Goal: Obtain resource: Download file/media

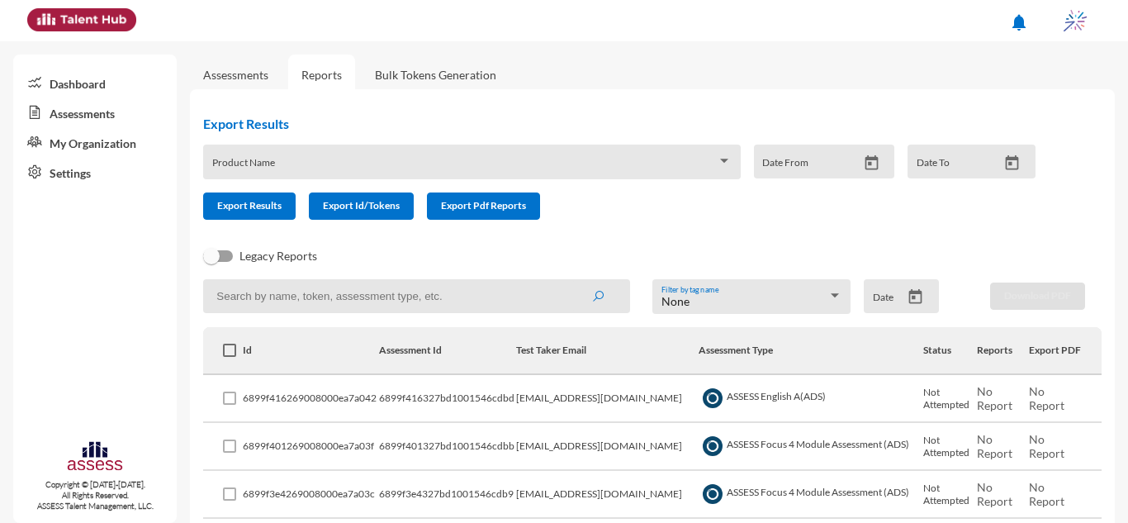
click at [108, 119] on link "Assessments" at bounding box center [94, 112] width 163 height 30
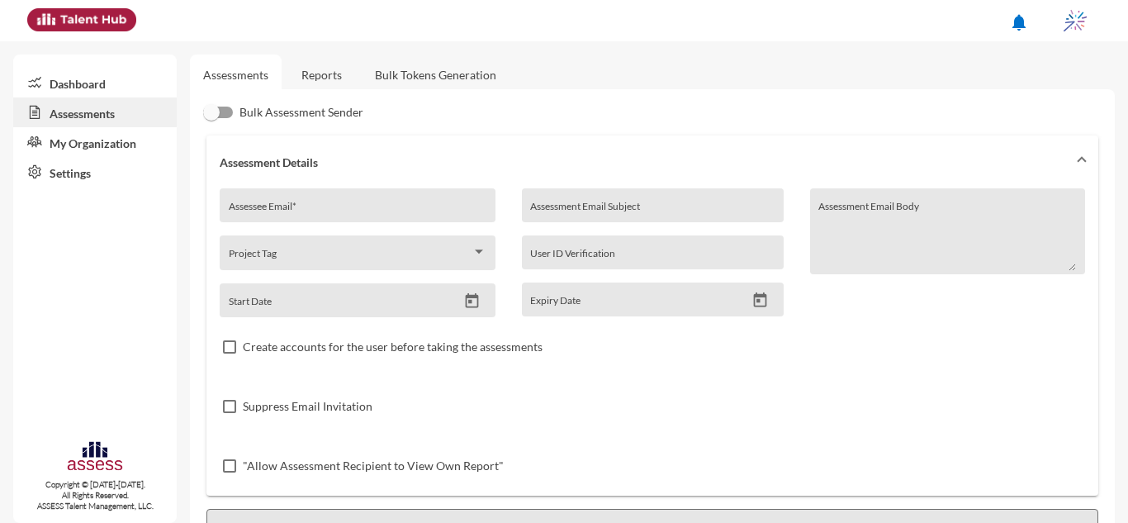
click at [316, 77] on link "Reports" at bounding box center [321, 74] width 67 height 40
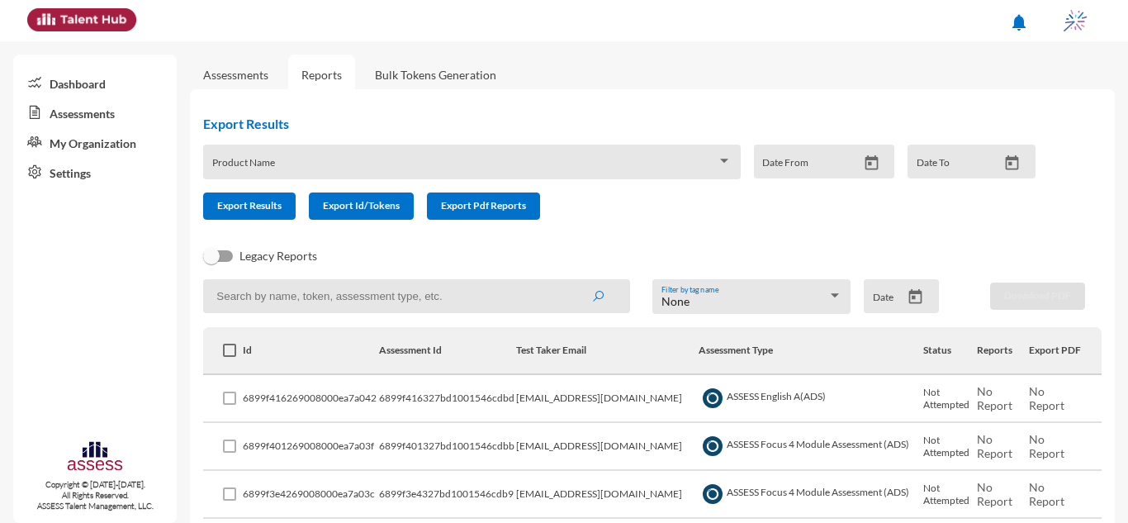
click at [908, 286] on div "Date" at bounding box center [901, 296] width 75 height 34
click at [909, 291] on icon "Open calendar" at bounding box center [915, 296] width 13 height 15
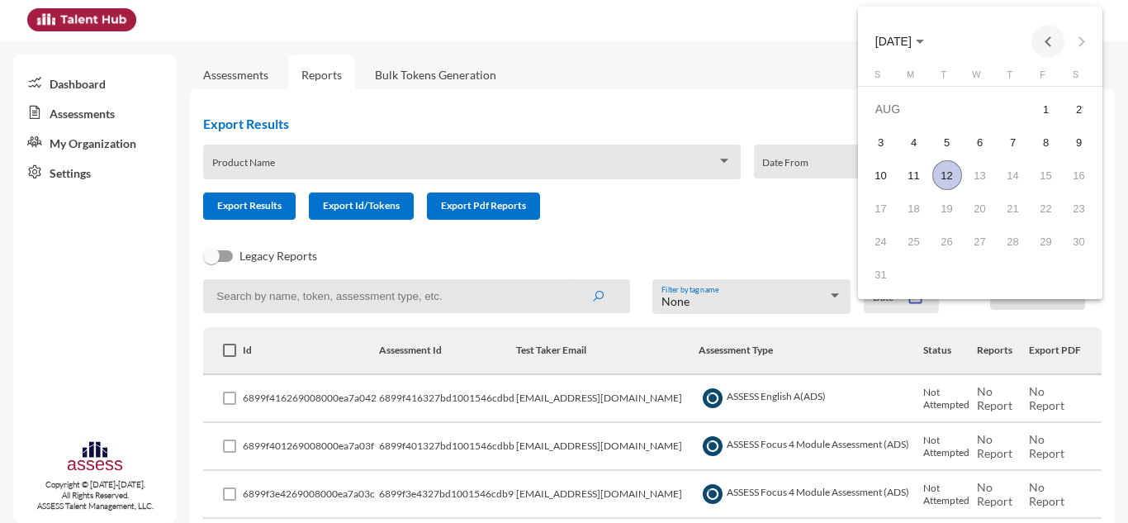
click at [1046, 43] on button "Previous month" at bounding box center [1047, 41] width 33 height 33
click at [878, 282] on div "27" at bounding box center [881, 274] width 30 height 30
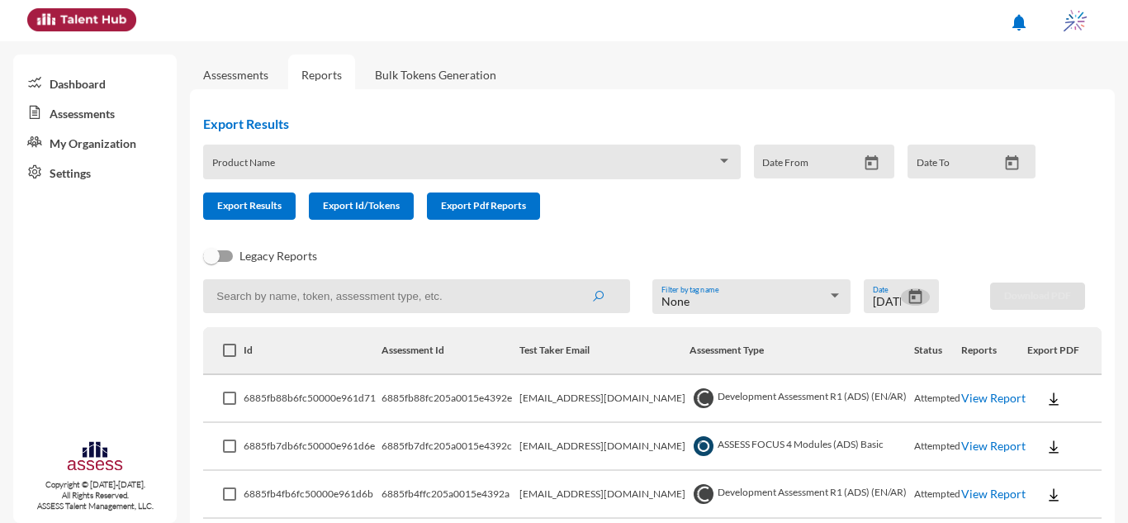
click at [977, 402] on link "View Report" at bounding box center [993, 397] width 64 height 14
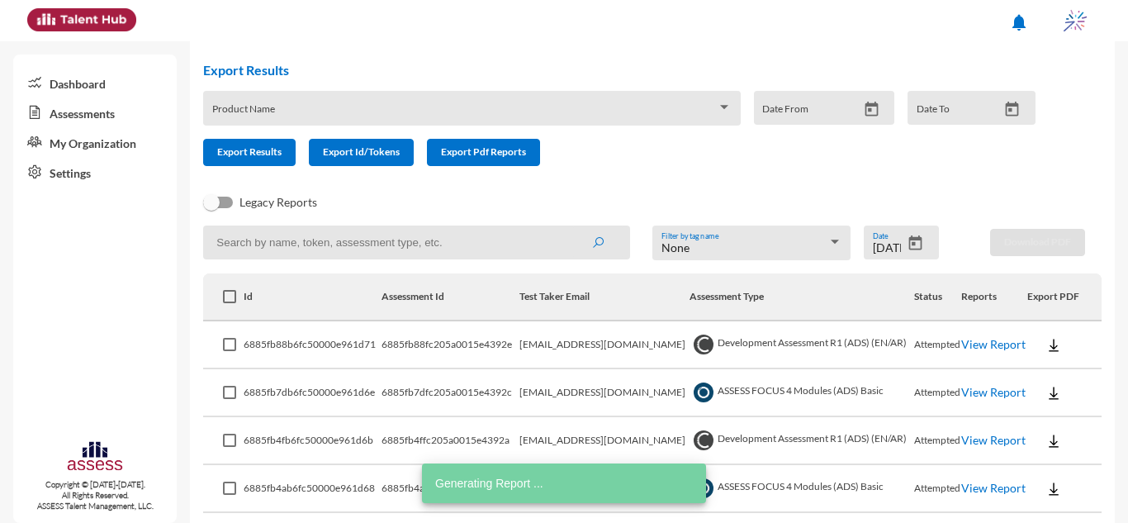
scroll to position [83, 0]
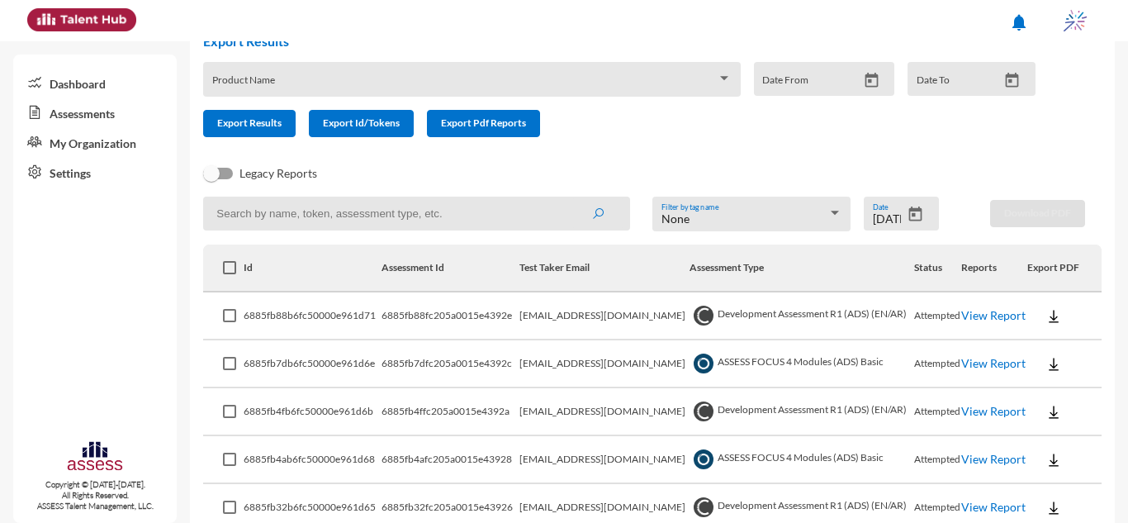
click at [1042, 326] on button at bounding box center [1053, 315] width 53 height 30
click at [1042, 326] on div at bounding box center [564, 261] width 1128 height 523
click at [982, 321] on link "View Report" at bounding box center [993, 315] width 64 height 14
click at [906, 222] on icon "Open calendar" at bounding box center [914, 214] width 17 height 17
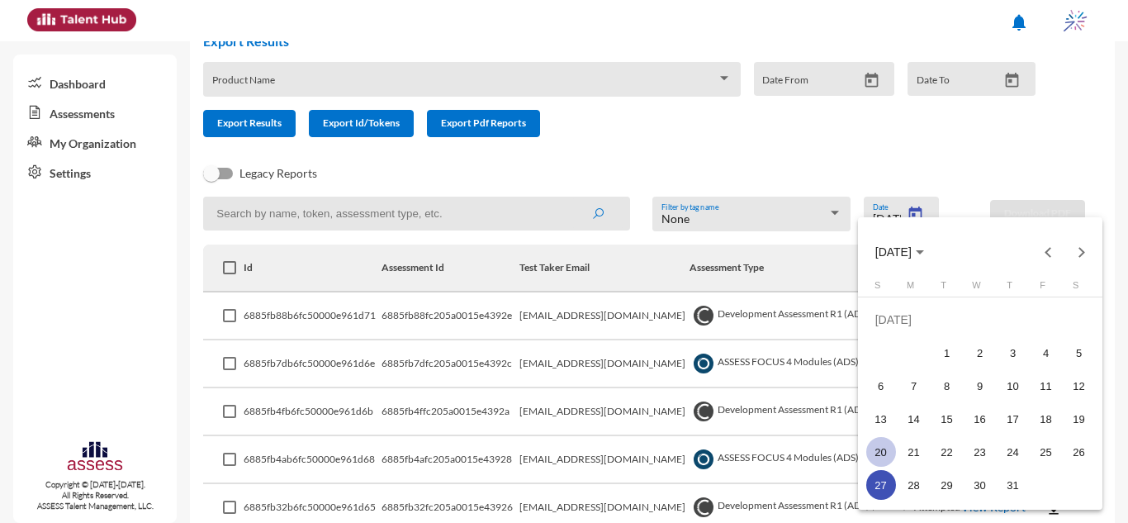
click at [885, 452] on div "20" at bounding box center [881, 452] width 30 height 30
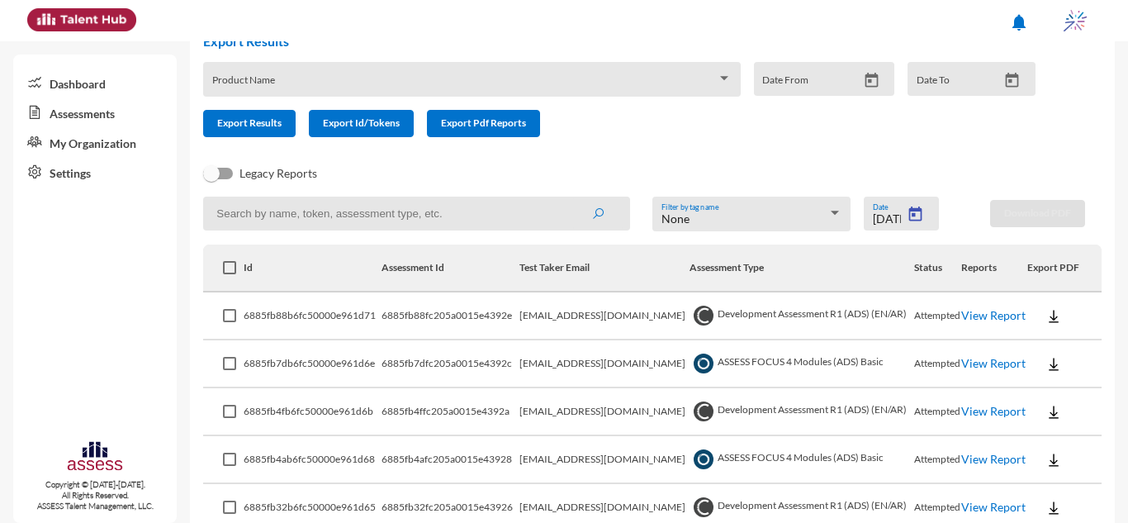
type input "7/20/2025"
click at [1045, 321] on img at bounding box center [1053, 316] width 17 height 17
click at [581, 317] on div at bounding box center [564, 261] width 1128 height 523
click at [558, 309] on td "internal.opportunity@ibnsina-pharma.com" at bounding box center [605, 316] width 169 height 48
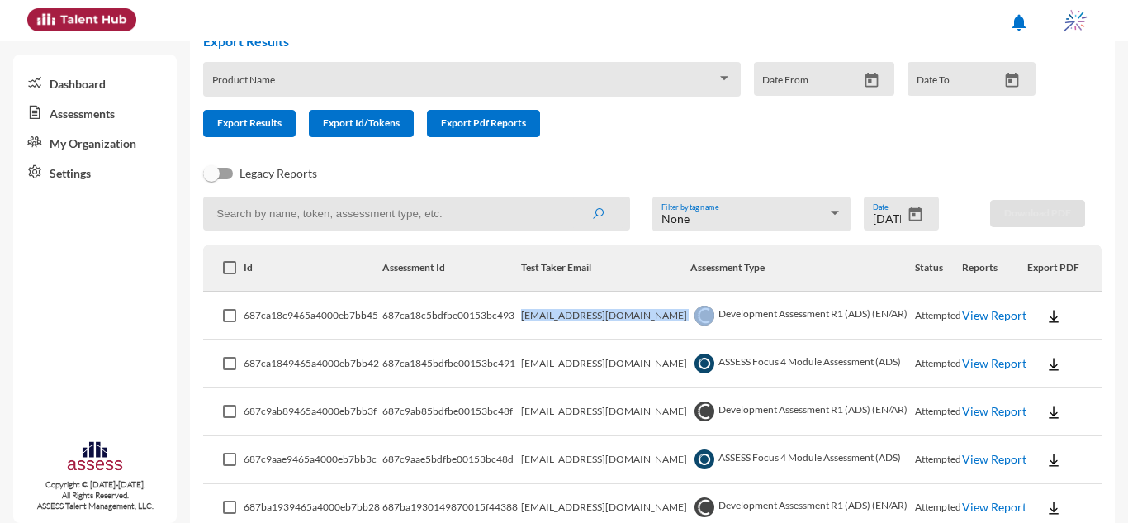
click at [558, 309] on td "internal.opportunity@ibnsina-pharma.com" at bounding box center [605, 316] width 169 height 48
copy td "internal.opportunity@ibnsina-pharma.com"
click at [488, 223] on input at bounding box center [416, 213] width 427 height 34
paste input "internal.opportunity@ibnsina-pharma.com"
type input "internal.opportunity@ibnsina-pharma.com"
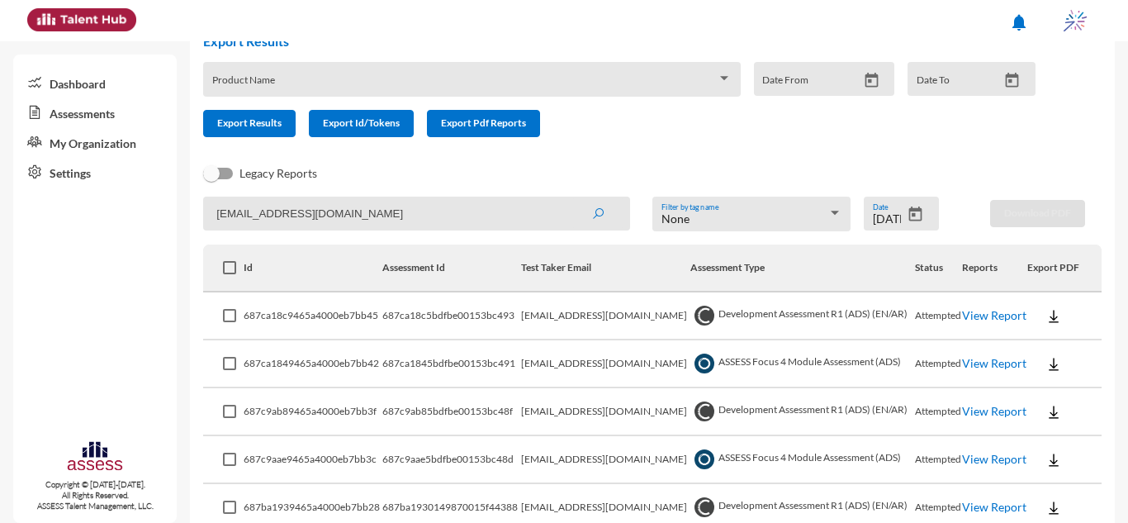
click at [571, 198] on button "submit" at bounding box center [597, 213] width 53 height 30
click at [1067, 310] on button at bounding box center [1053, 315] width 53 height 30
click at [1069, 339] on button "OCM / EN" at bounding box center [1073, 345] width 107 height 31
click at [1050, 363] on img at bounding box center [1053, 364] width 17 height 17
click at [1058, 390] on button "EN" at bounding box center [1066, 393] width 92 height 31
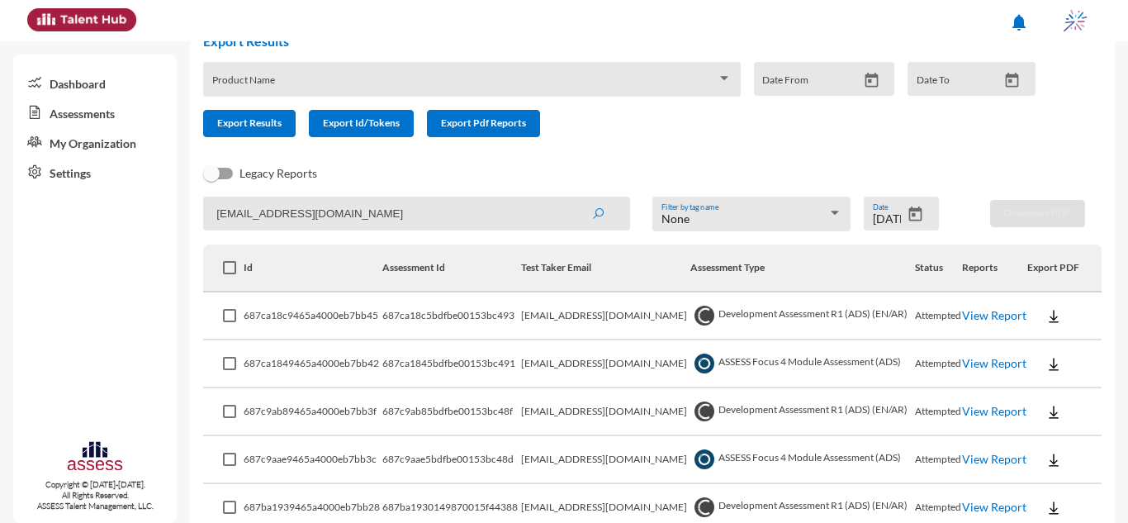
click at [1052, 407] on img at bounding box center [1053, 412] width 17 height 17
click at [1047, 290] on button "OCM / EN" at bounding box center [1073, 286] width 107 height 31
click at [1051, 457] on img at bounding box center [1053, 460] width 17 height 17
click at [1062, 399] on button "EN" at bounding box center [1066, 396] width 92 height 31
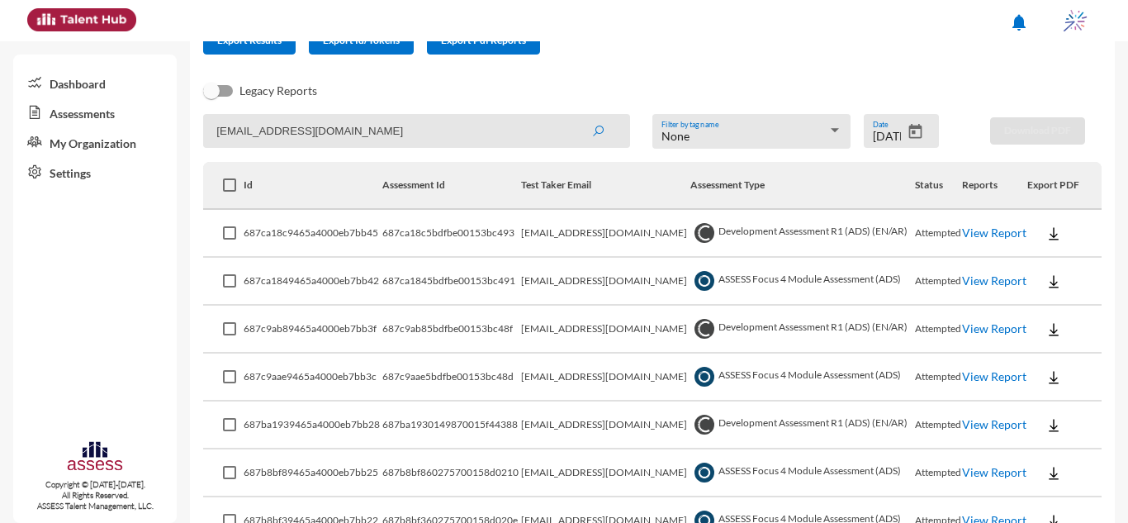
click at [1053, 419] on img at bounding box center [1053, 425] width 17 height 17
click at [1062, 294] on button "OCM / EN" at bounding box center [1073, 299] width 107 height 31
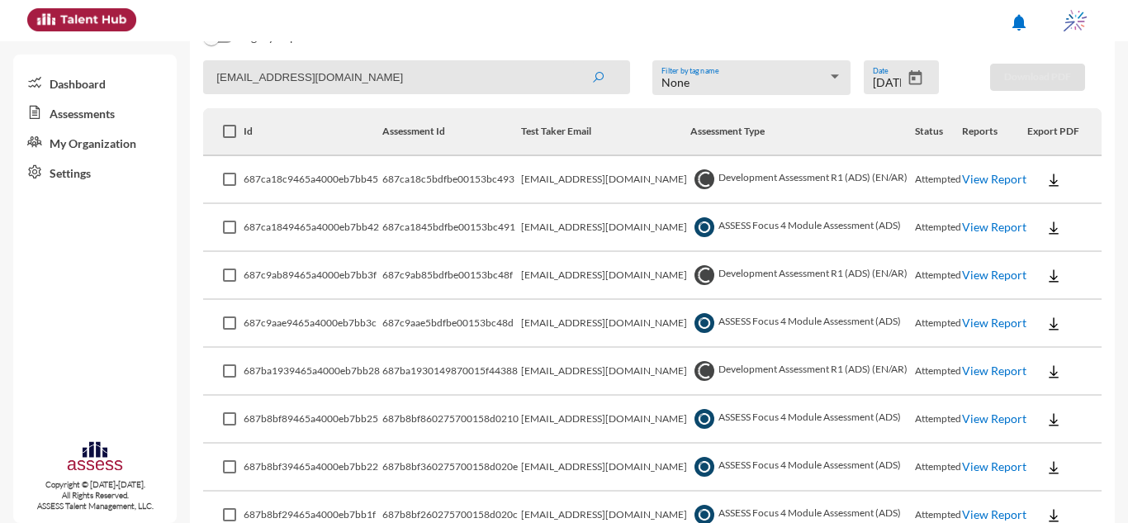
scroll to position [248, 0]
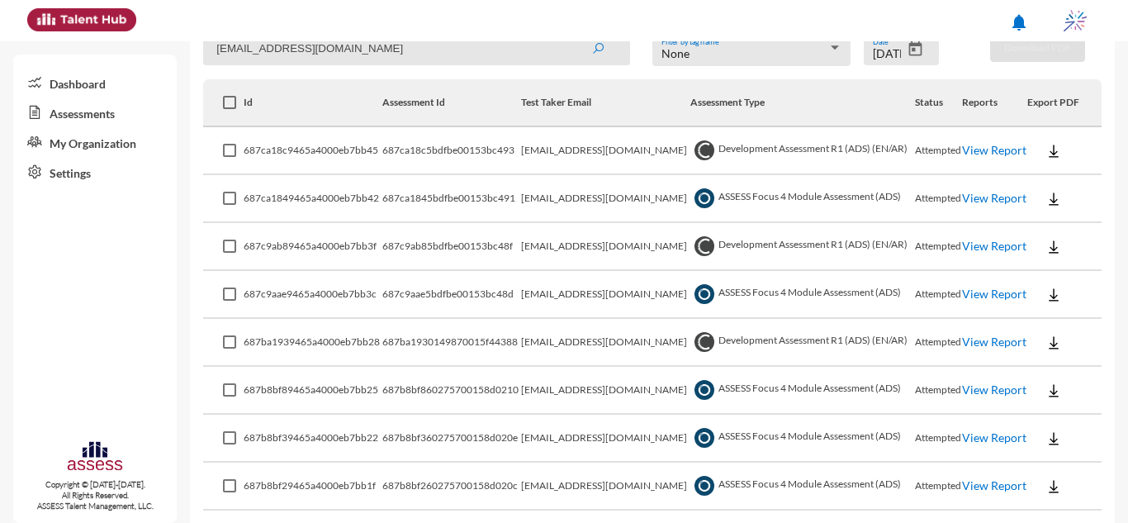
click at [1045, 346] on img at bounding box center [1053, 342] width 17 height 17
click at [1057, 372] on button "OCM / EN" at bounding box center [1073, 372] width 107 height 31
click at [1053, 398] on img at bounding box center [1053, 390] width 17 height 17
click at [1053, 413] on button "EN" at bounding box center [1066, 420] width 92 height 31
click at [1045, 436] on img at bounding box center [1053, 438] width 17 height 17
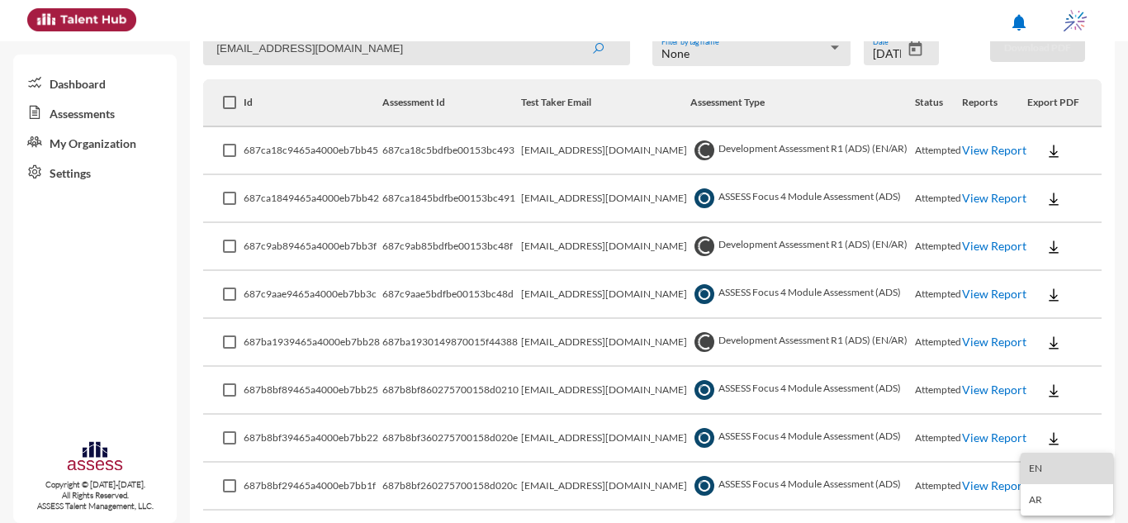
click at [1049, 463] on button "EN" at bounding box center [1066, 467] width 92 height 31
click at [1045, 480] on img at bounding box center [1053, 486] width 17 height 17
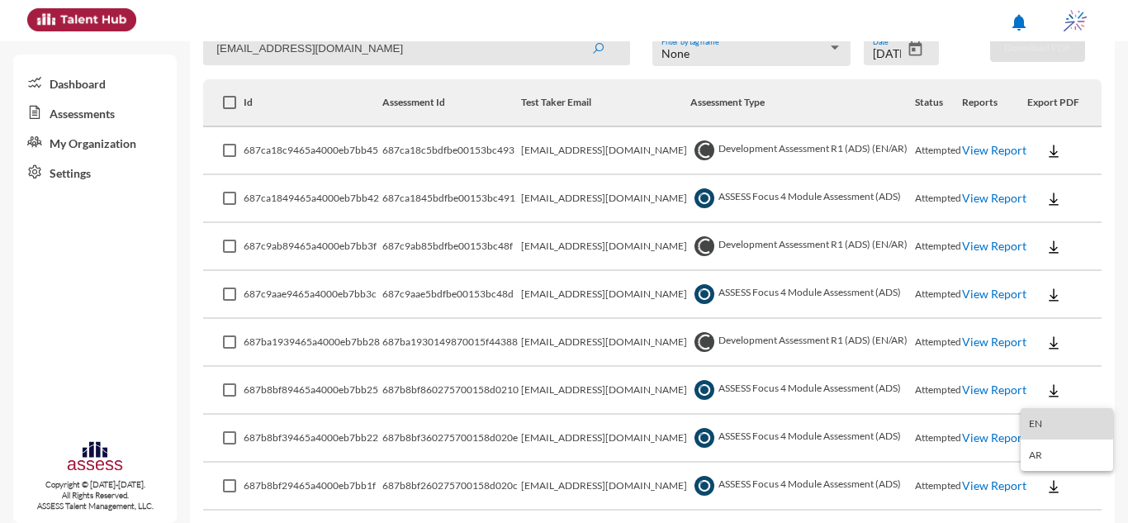
click at [1050, 423] on button "EN" at bounding box center [1066, 423] width 92 height 31
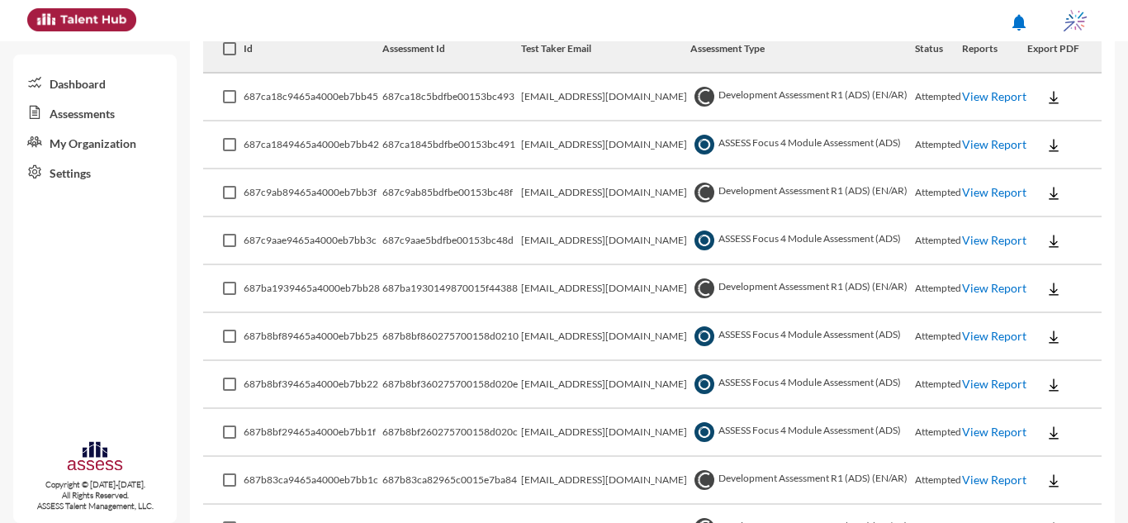
scroll to position [330, 0]
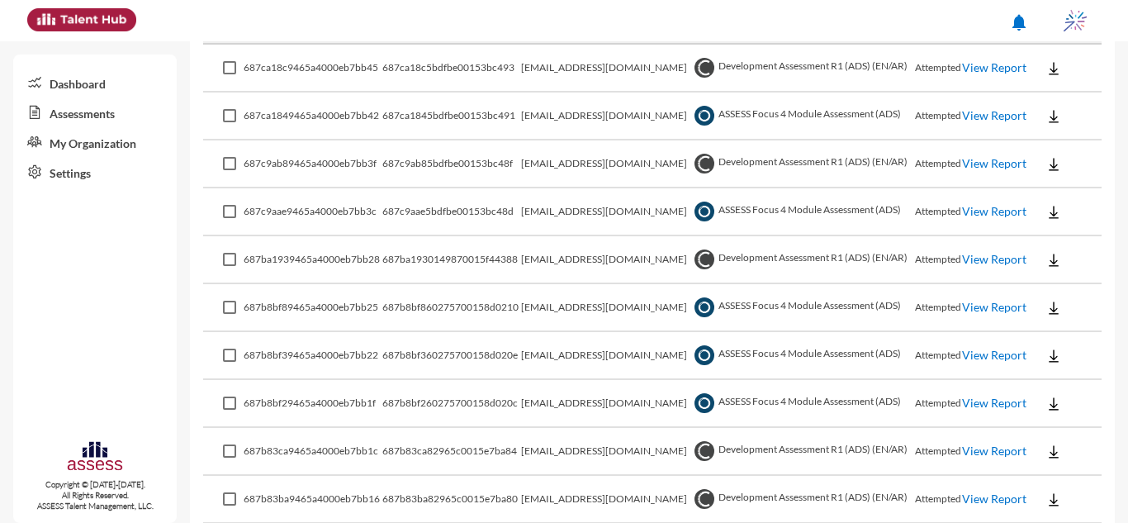
click at [1048, 452] on img at bounding box center [1053, 451] width 17 height 17
click at [1063, 328] on button "OCM / EN" at bounding box center [1073, 325] width 107 height 31
click at [1051, 501] on img at bounding box center [1053, 499] width 17 height 17
click at [1062, 368] on button "OCM / EN" at bounding box center [1073, 373] width 107 height 31
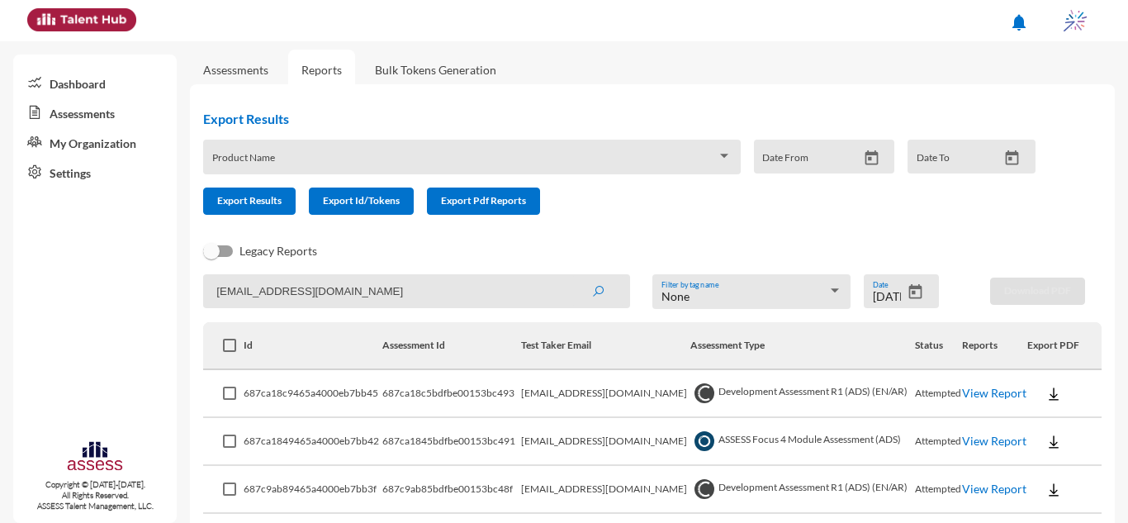
scroll to position [0, 0]
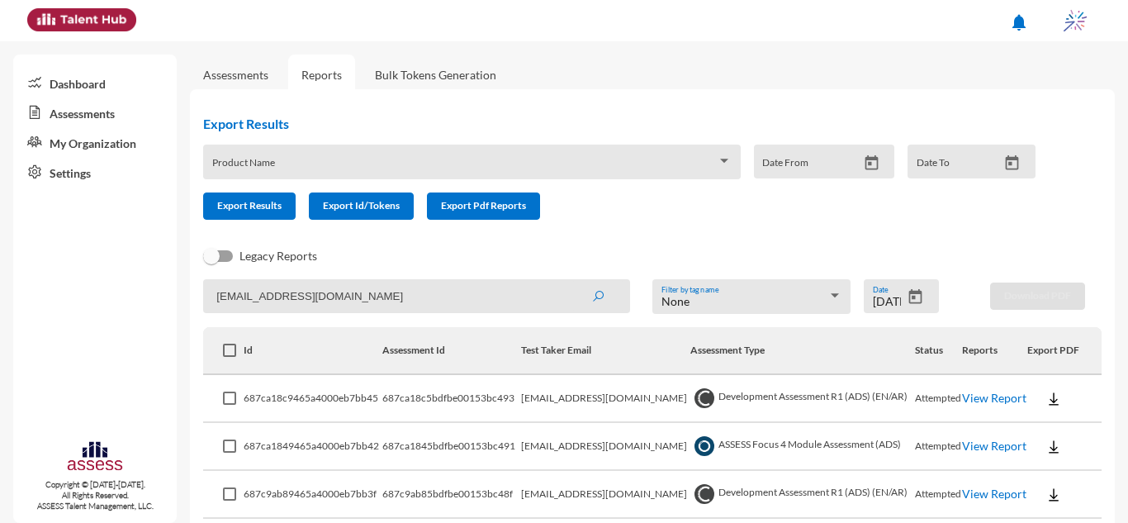
click at [591, 116] on h2 "Export Results" at bounding box center [625, 124] width 845 height 16
click at [901, 300] on button "Open calendar" at bounding box center [915, 296] width 29 height 17
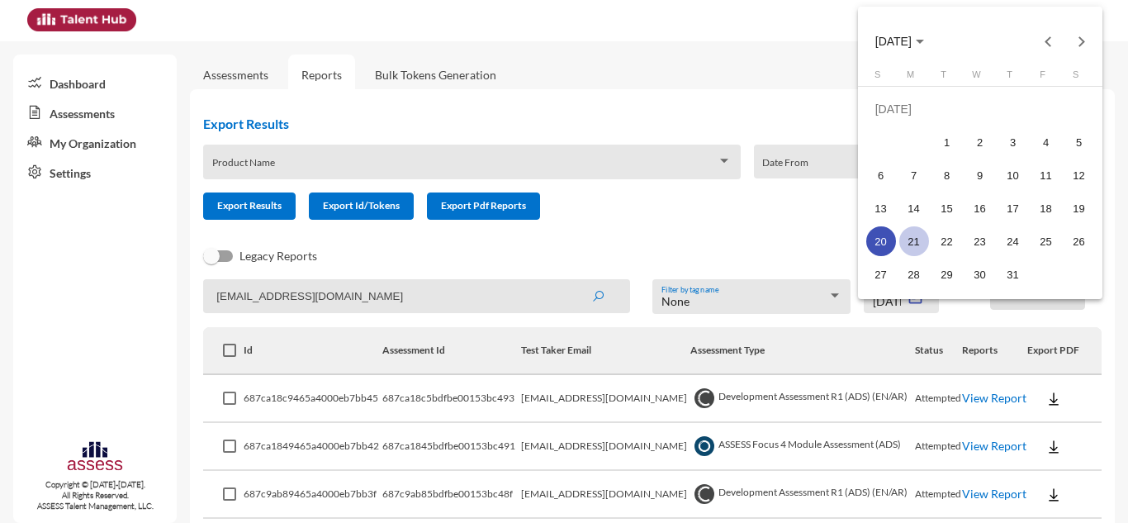
click at [912, 235] on div "21" at bounding box center [914, 241] width 30 height 30
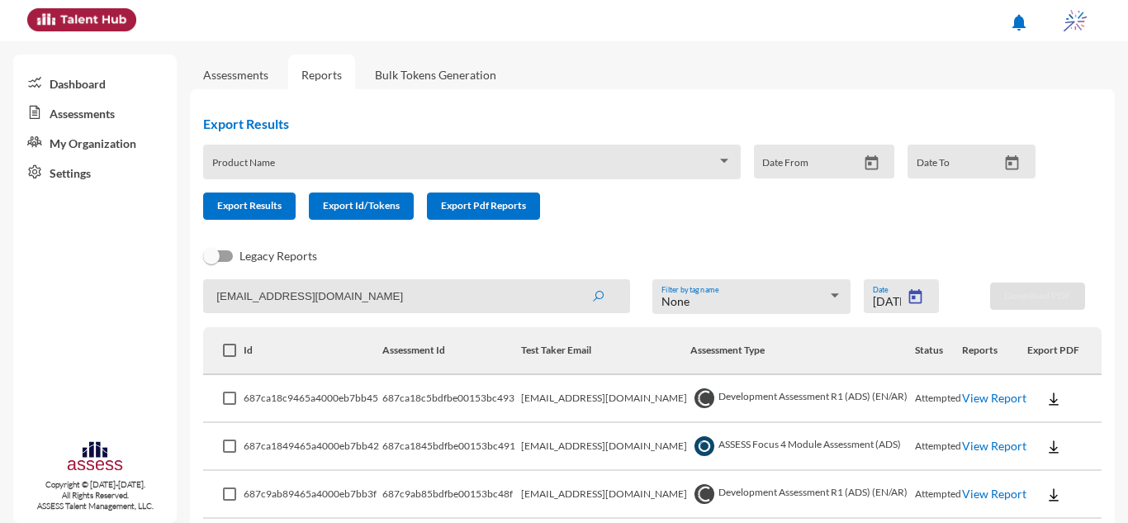
type input "7/21/2025"
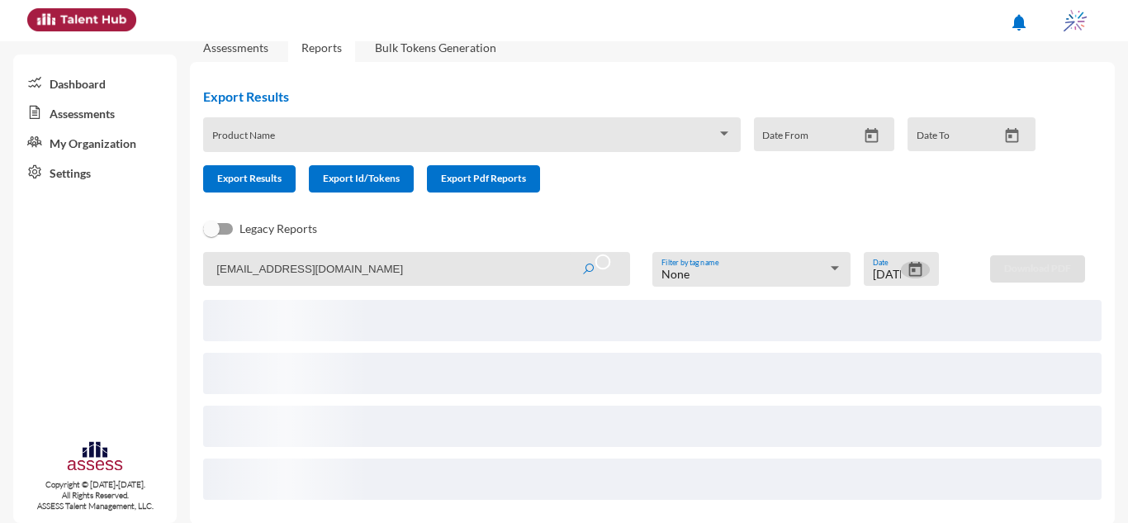
scroll to position [42, 0]
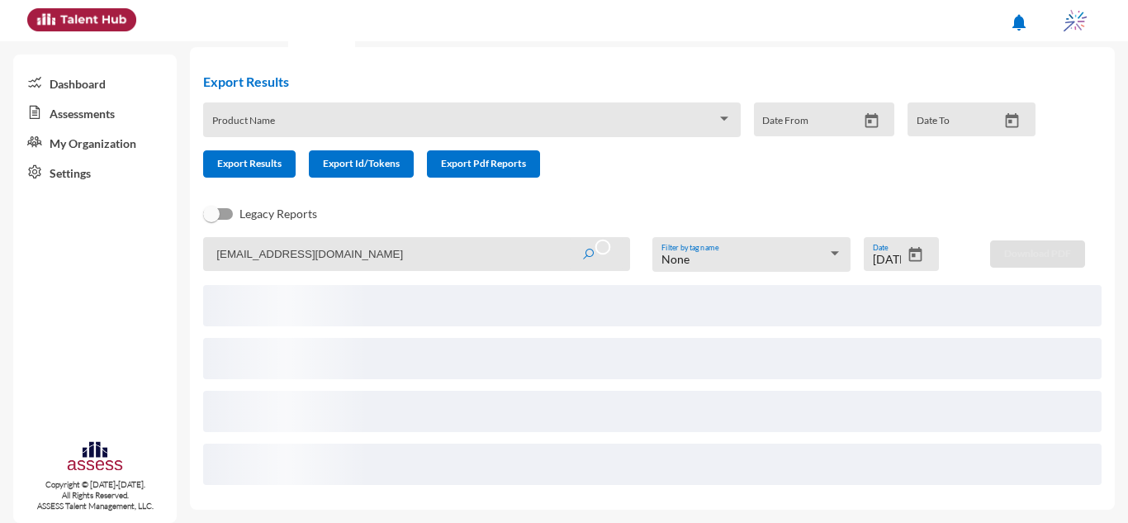
click at [1079, 103] on div "Export Results Product Name Date From Date To Export Results Export Id/Tokens E…" at bounding box center [639, 148] width 898 height 177
click at [759, 382] on ngx-skeleton-loader at bounding box center [652, 409] width 898 height 173
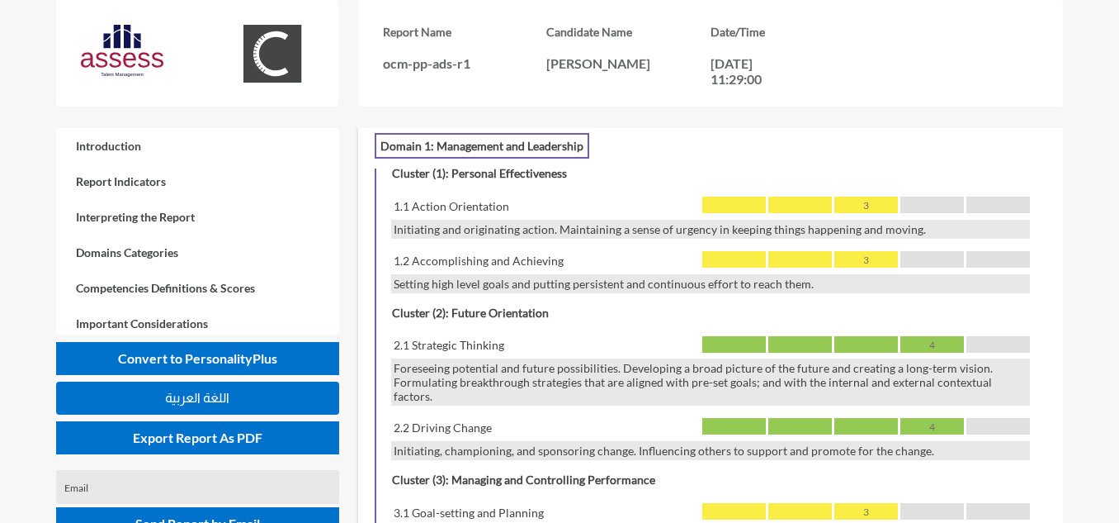
scroll to position [1321, 0]
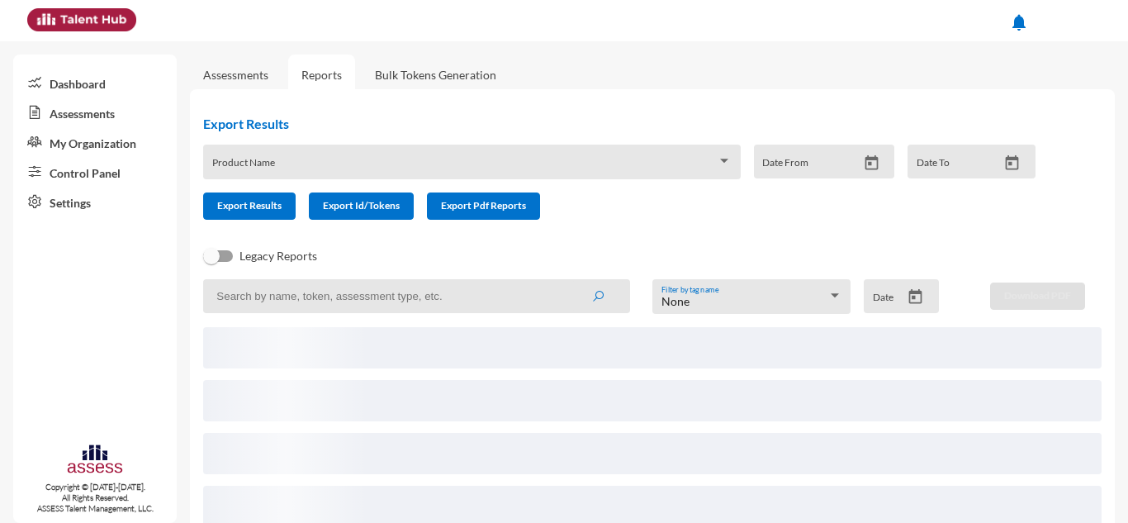
click at [906, 297] on icon "Open calendar" at bounding box center [914, 296] width 17 height 17
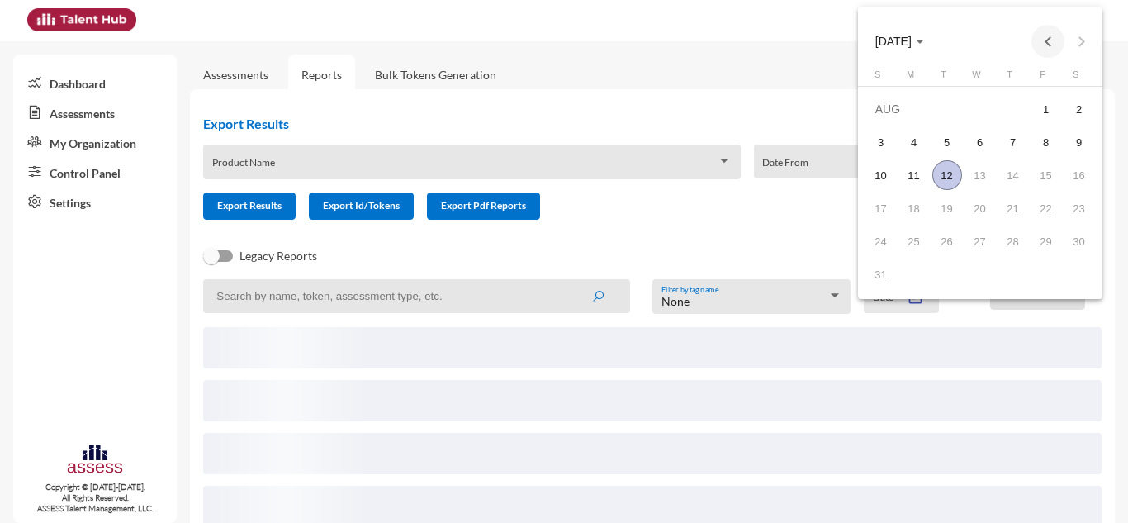
click at [1047, 37] on button "Previous month" at bounding box center [1047, 41] width 33 height 33
click at [913, 246] on div "21" at bounding box center [914, 241] width 30 height 30
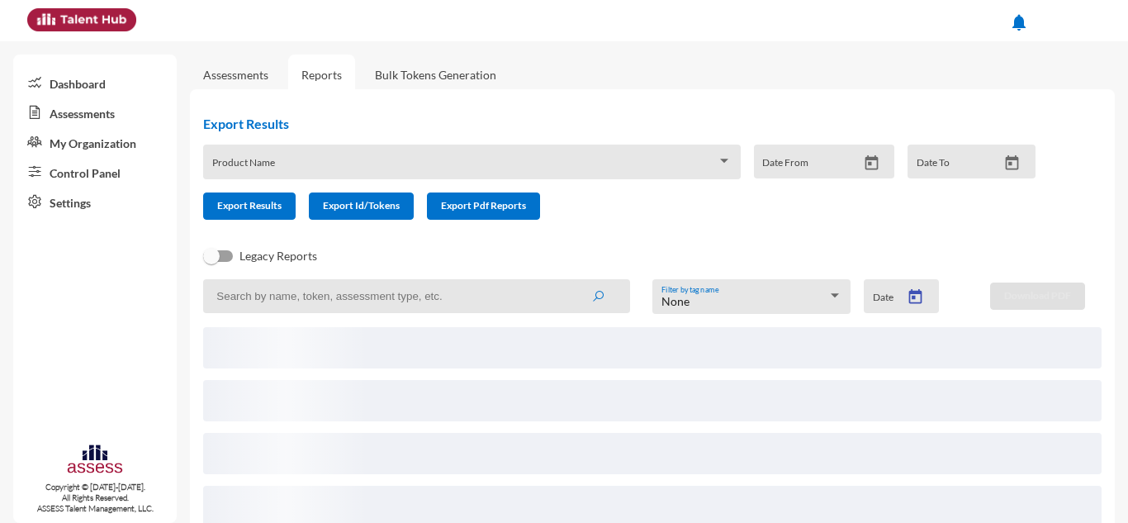
type input "7/21/2025"
click at [531, 297] on input at bounding box center [416, 296] width 427 height 34
type input "internal"
click at [568, 281] on button "submit" at bounding box center [596, 296] width 56 height 30
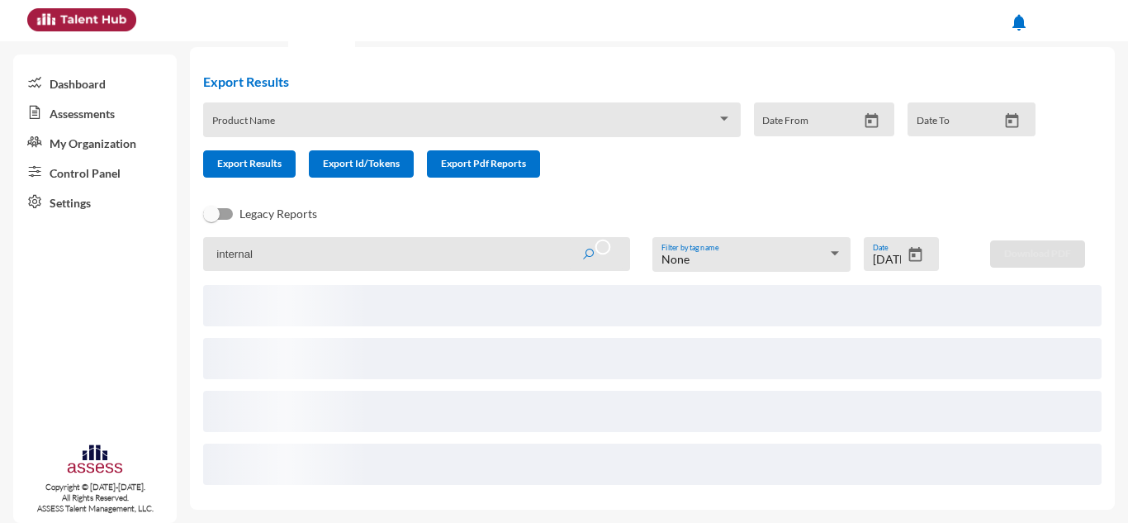
click at [429, 263] on input "internal" at bounding box center [416, 254] width 427 height 34
click at [916, 263] on icon "Open calendar" at bounding box center [914, 254] width 17 height 17
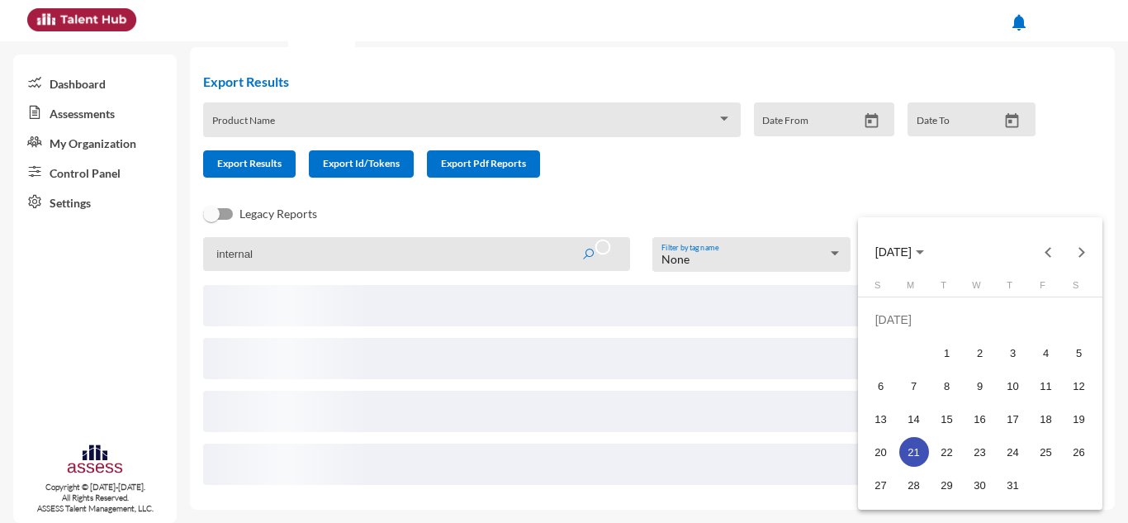
click at [916, 457] on div "21" at bounding box center [914, 452] width 30 height 30
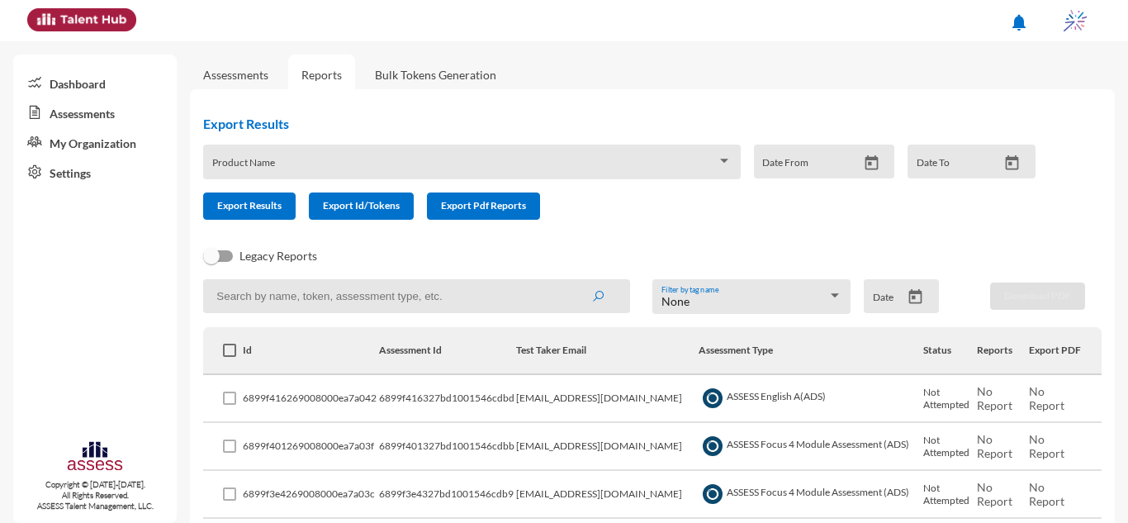
click at [515, 294] on input at bounding box center [416, 296] width 427 height 34
type input "inter"
click at [571, 281] on button "submit" at bounding box center [597, 296] width 53 height 30
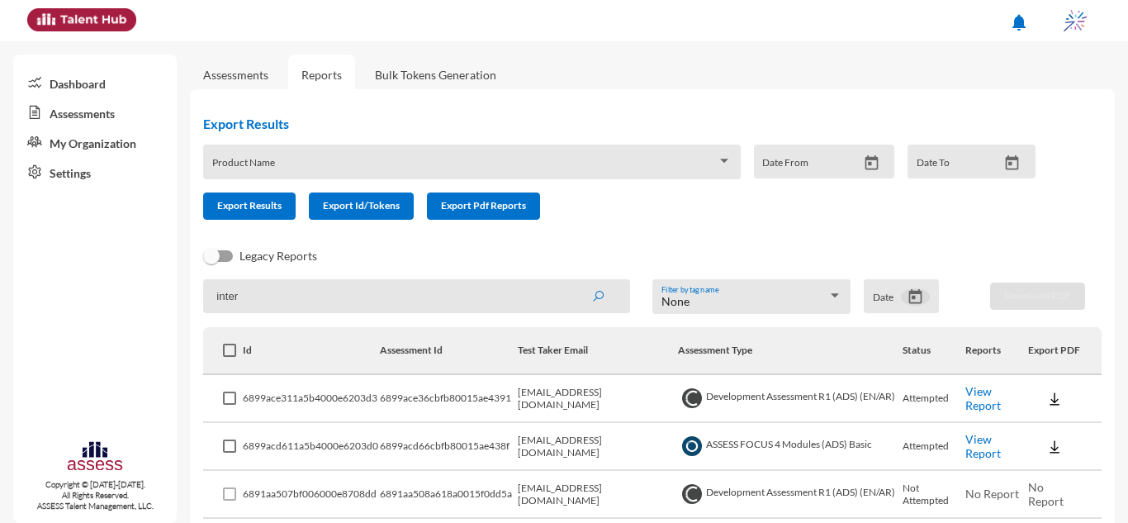
click at [908, 301] on icon "Open calendar" at bounding box center [914, 296] width 17 height 17
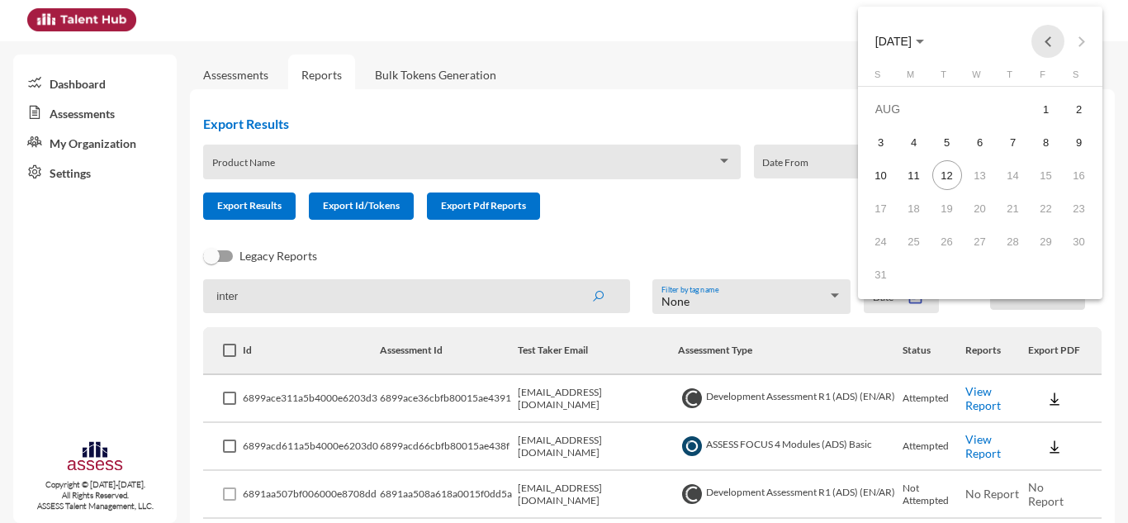
click at [1051, 33] on button "Previous month" at bounding box center [1047, 41] width 33 height 33
click at [901, 236] on div "21" at bounding box center [914, 241] width 30 height 30
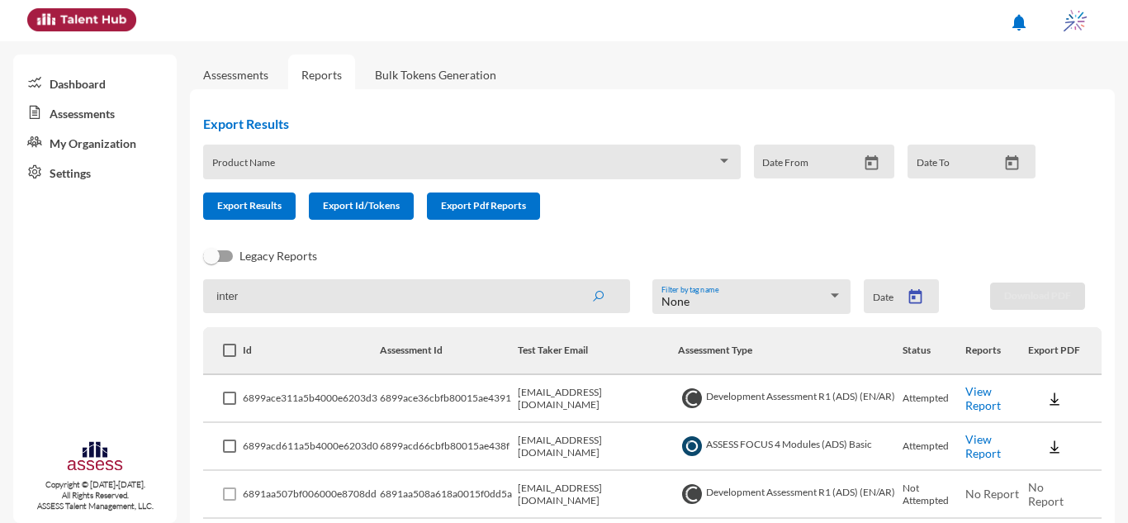
type input "7/21/2025"
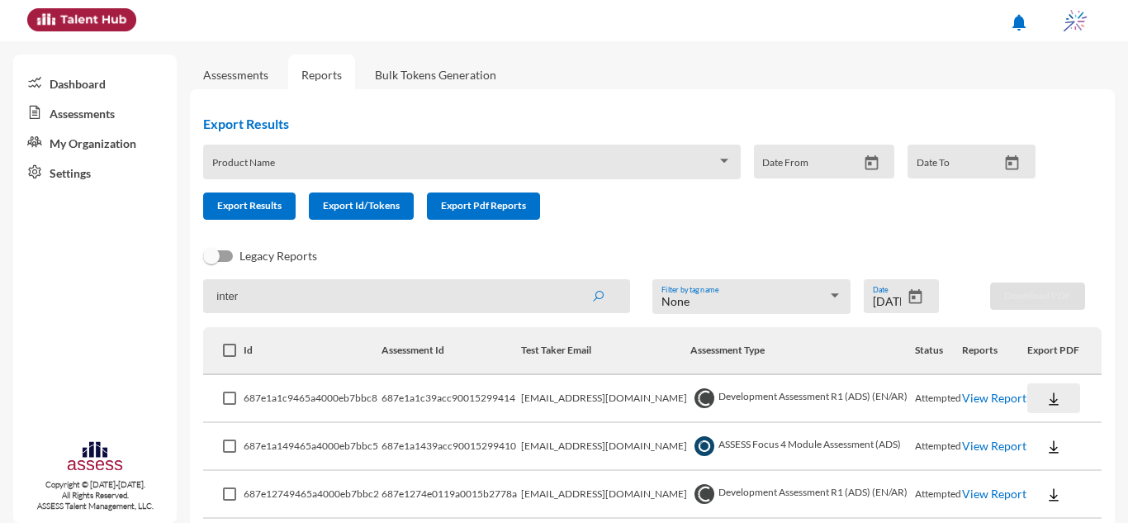
click at [1045, 399] on img at bounding box center [1053, 398] width 17 height 17
click at [903, 253] on div at bounding box center [564, 261] width 1128 height 523
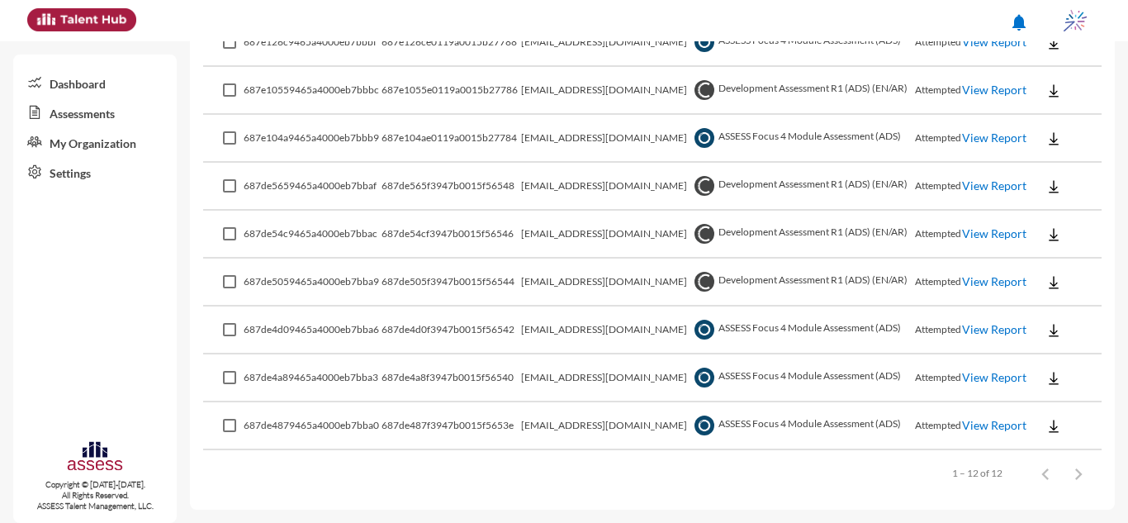
scroll to position [252, 0]
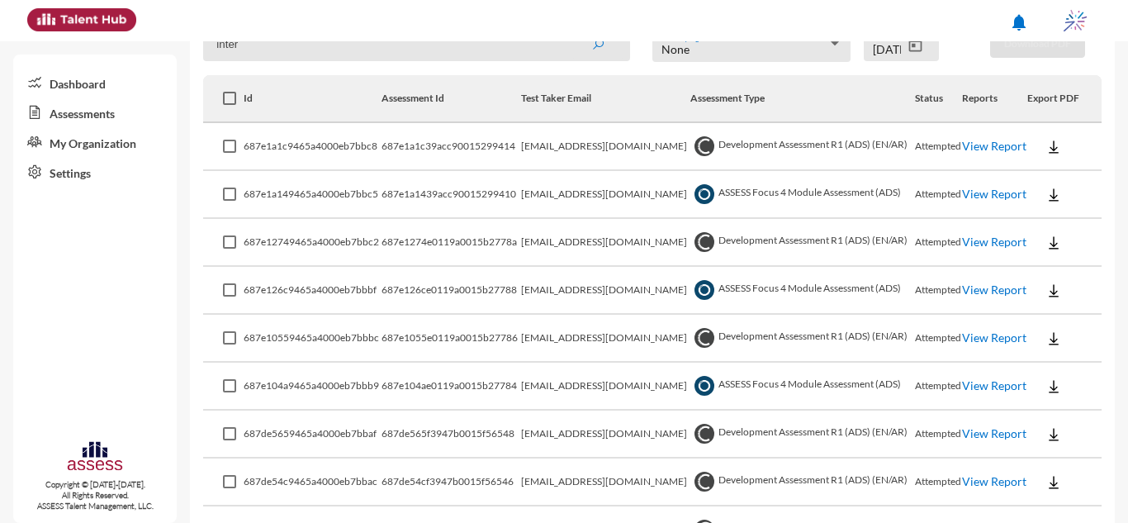
click at [1045, 143] on img at bounding box center [1053, 147] width 17 height 17
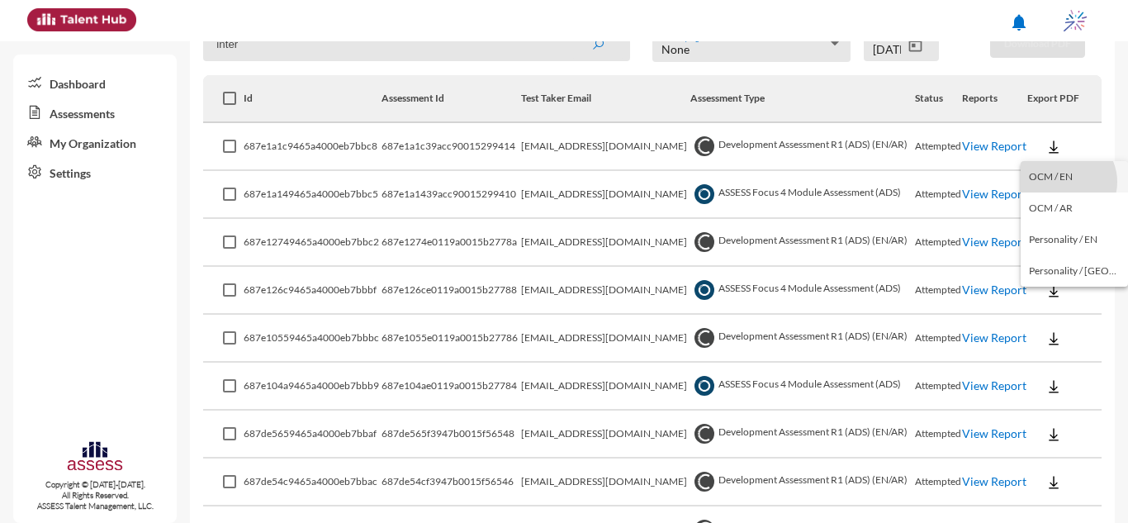
click at [1064, 182] on button "OCM / EN" at bounding box center [1073, 176] width 107 height 31
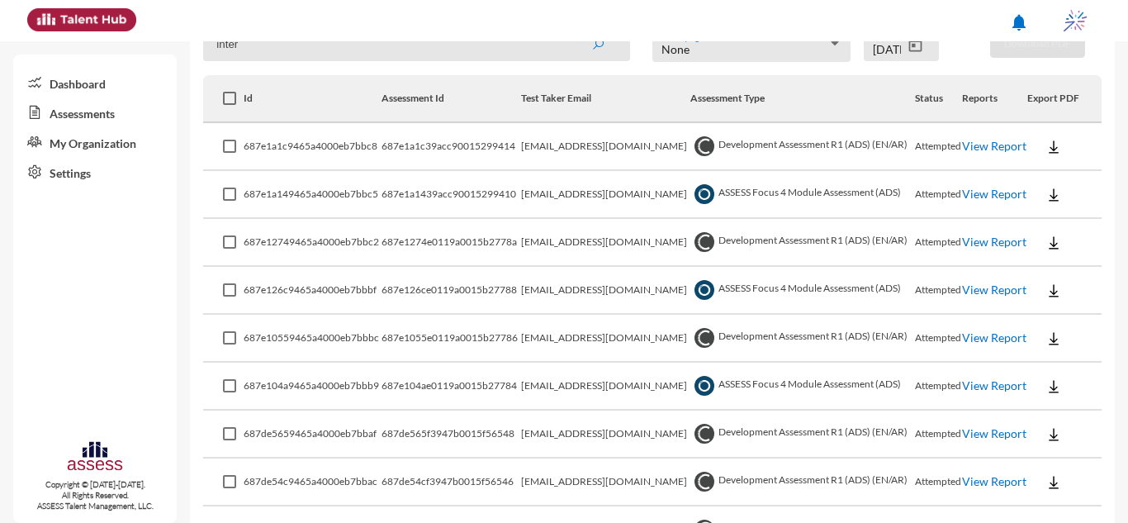
click at [1058, 203] on button at bounding box center [1053, 194] width 53 height 30
click at [1061, 215] on button "EN" at bounding box center [1066, 224] width 92 height 31
click at [1057, 236] on button at bounding box center [1053, 242] width 53 height 30
click at [1058, 262] on button "OCM / EN" at bounding box center [1073, 272] width 107 height 31
click at [1049, 287] on img at bounding box center [1053, 290] width 17 height 17
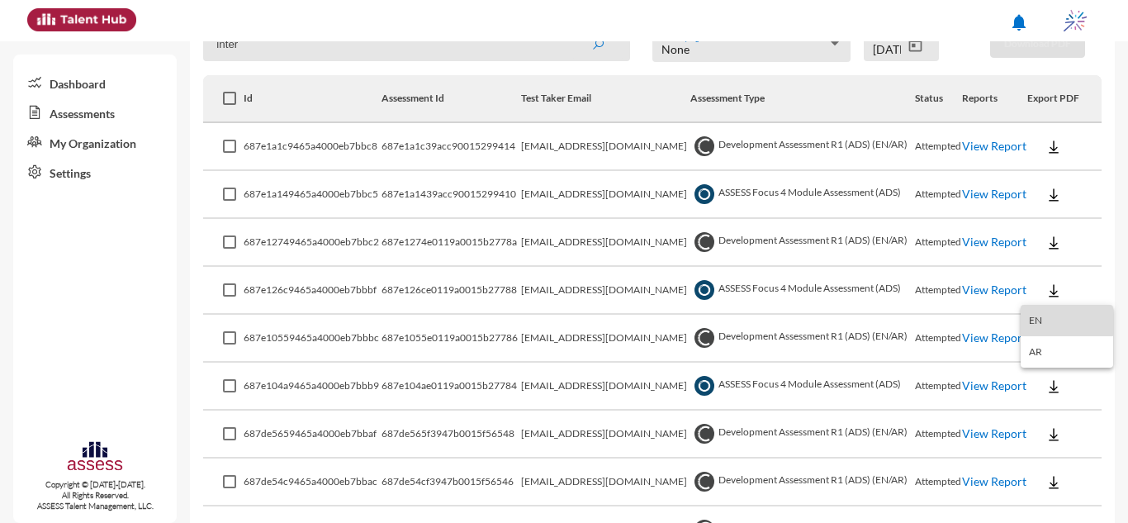
click at [1050, 310] on button "EN" at bounding box center [1066, 320] width 92 height 31
click at [1049, 324] on button at bounding box center [1053, 338] width 53 height 30
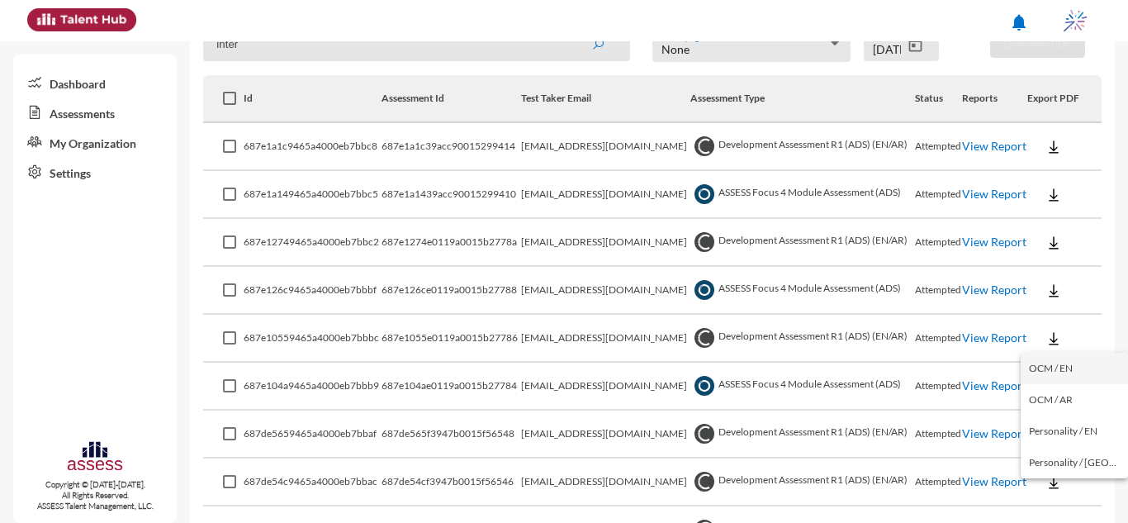
click at [1053, 363] on button "OCM / EN" at bounding box center [1073, 368] width 107 height 31
click at [1047, 384] on img at bounding box center [1053, 386] width 17 height 17
click at [1048, 415] on button "EN" at bounding box center [1066, 415] width 92 height 31
click at [1052, 430] on img at bounding box center [1053, 434] width 17 height 17
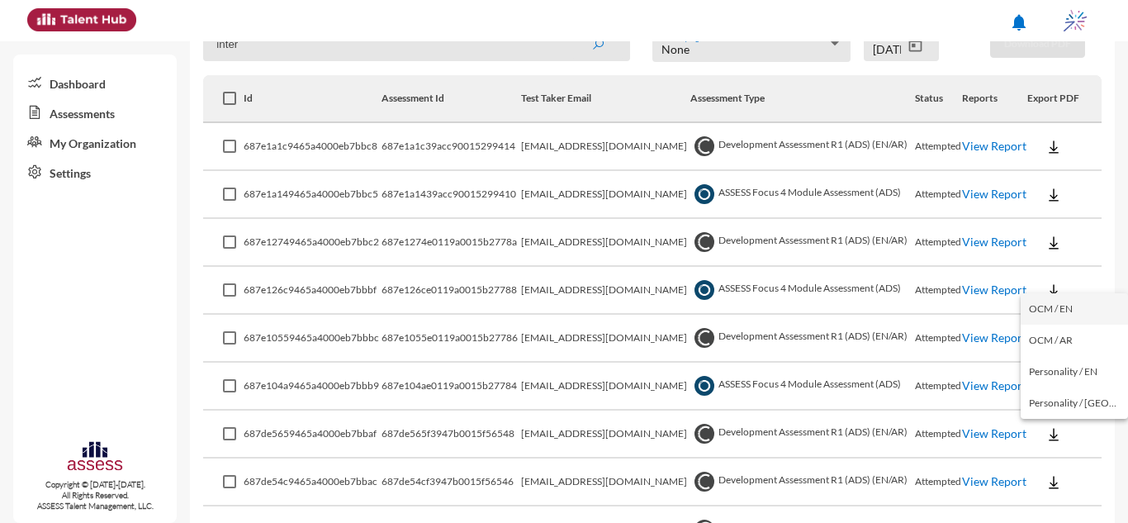
click at [1062, 311] on button "OCM / EN" at bounding box center [1073, 308] width 107 height 31
click at [1045, 481] on img at bounding box center [1053, 482] width 17 height 17
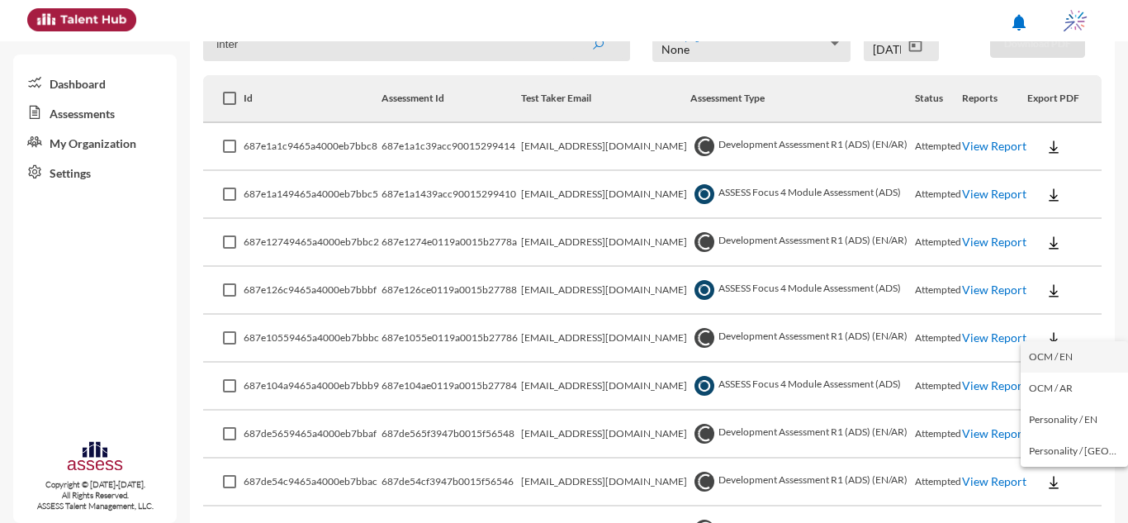
click at [1051, 352] on button "OCM / EN" at bounding box center [1073, 356] width 107 height 31
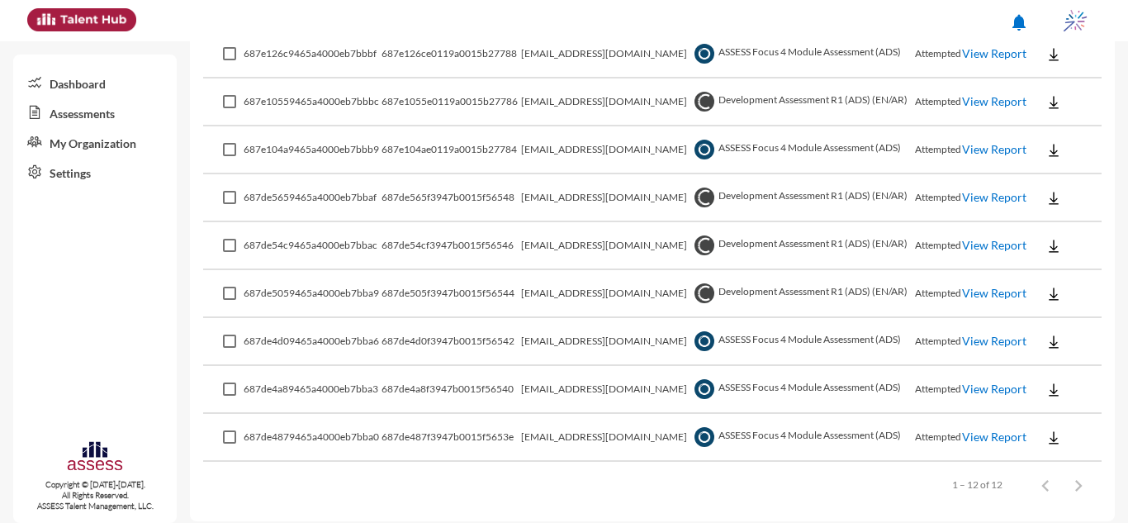
scroll to position [499, 0]
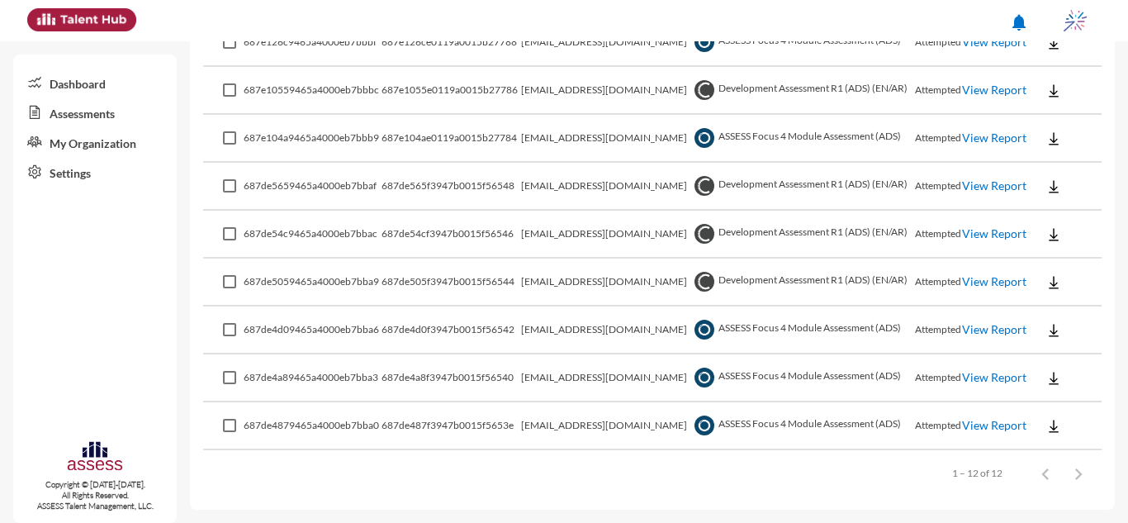
click at [1075, 267] on td at bounding box center [1064, 282] width 74 height 48
click at [1045, 280] on img at bounding box center [1053, 282] width 17 height 17
click at [1048, 311] on button "OCM / EN" at bounding box center [1073, 311] width 107 height 31
click at [1051, 324] on img at bounding box center [1053, 330] width 17 height 17
click at [1044, 358] on button "EN" at bounding box center [1066, 359] width 92 height 31
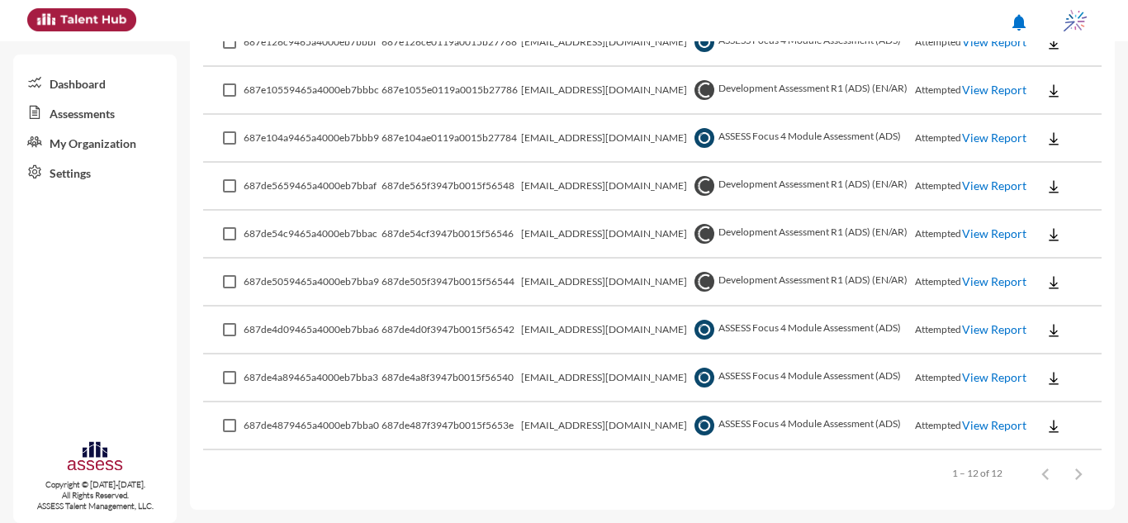
click at [1045, 373] on img at bounding box center [1053, 378] width 17 height 17
click at [1044, 401] on button "EN" at bounding box center [1066, 407] width 92 height 31
click at [1045, 428] on img at bounding box center [1053, 426] width 17 height 17
click at [1048, 456] on button "EN" at bounding box center [1066, 455] width 92 height 31
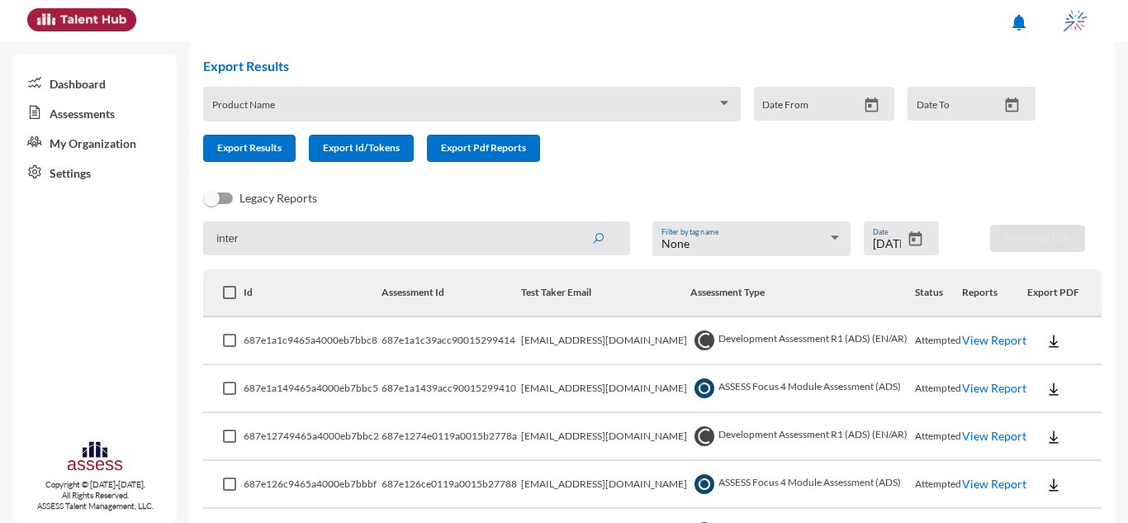
scroll to position [4, 0]
